Goal: Information Seeking & Learning: Learn about a topic

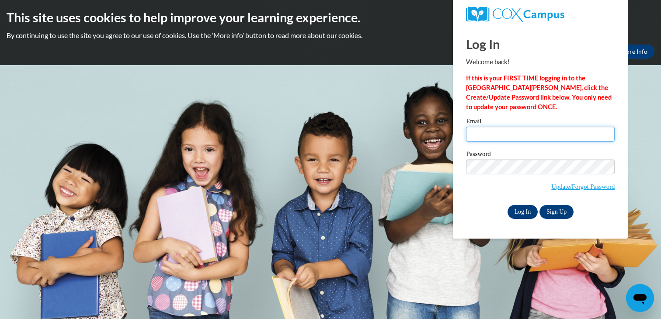
type input "morgan@mcspresidents.org"
click at [512, 212] on input "Log In" at bounding box center [523, 212] width 31 height 14
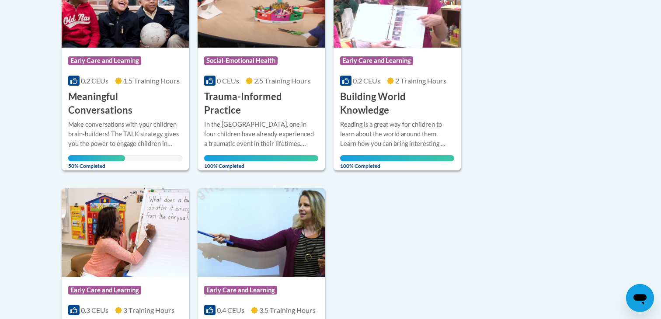
scroll to position [262, 0]
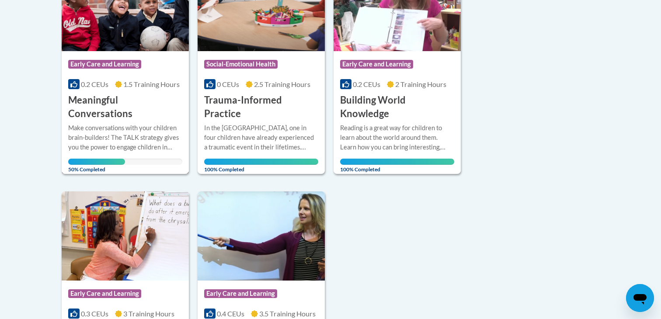
click at [119, 97] on h3 "Meaningful Conversations" at bounding box center [125, 107] width 114 height 27
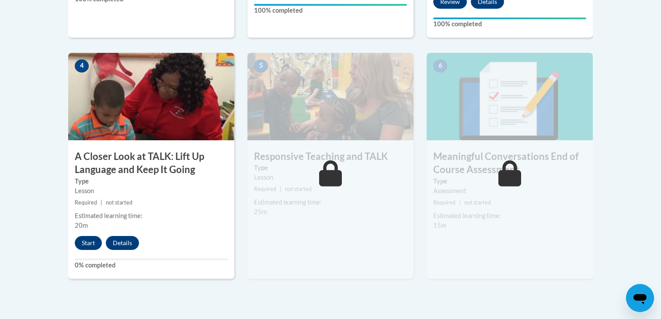
scroll to position [525, 0]
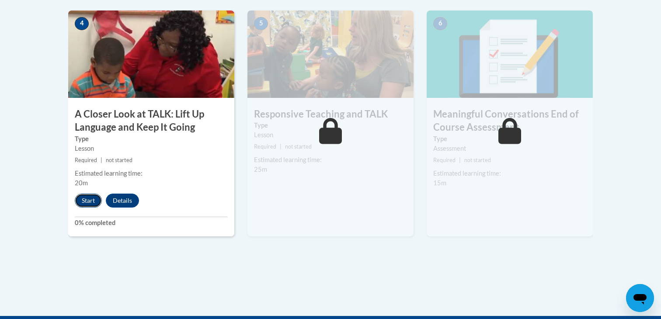
click at [90, 203] on button "Start" at bounding box center [88, 201] width 27 height 14
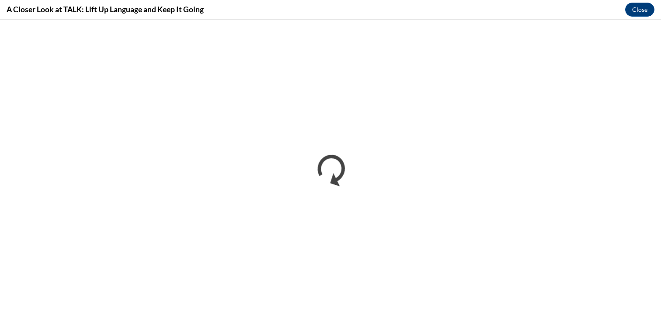
scroll to position [0, 0]
